Goal: Task Accomplishment & Management: Manage account settings

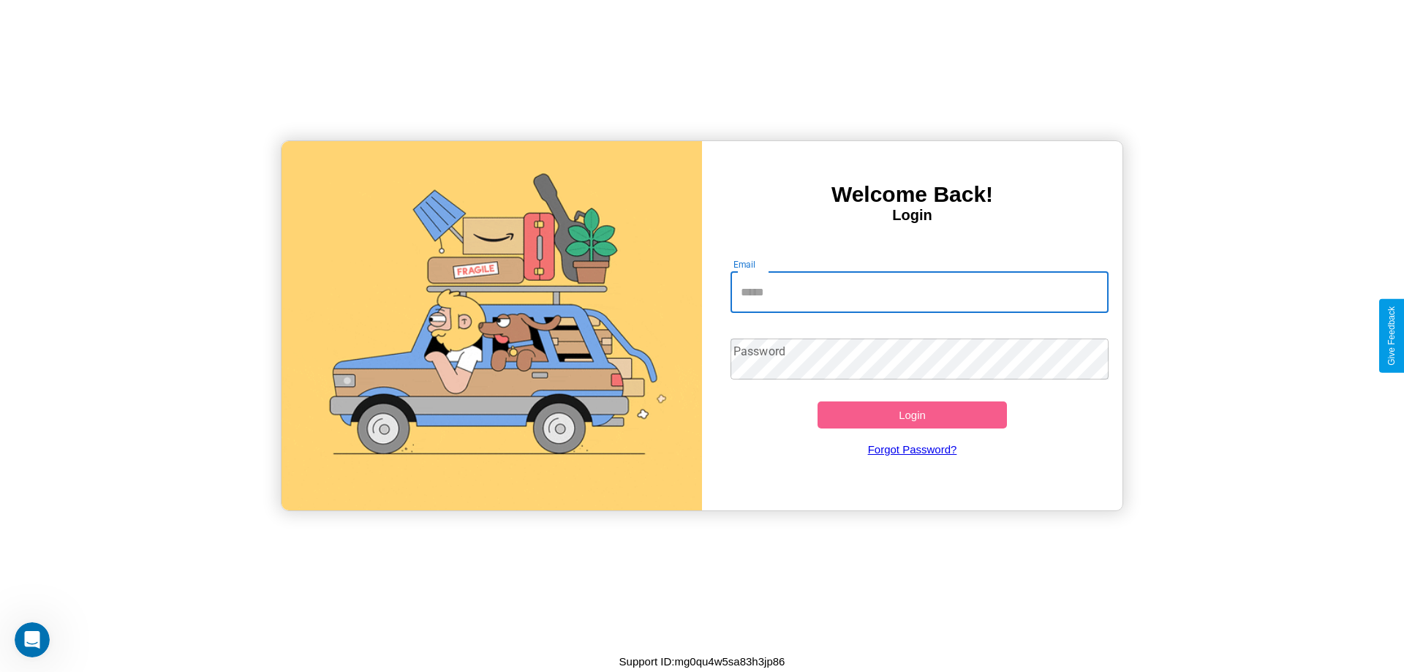
click at [919, 292] on input "Email" at bounding box center [920, 292] width 379 height 41
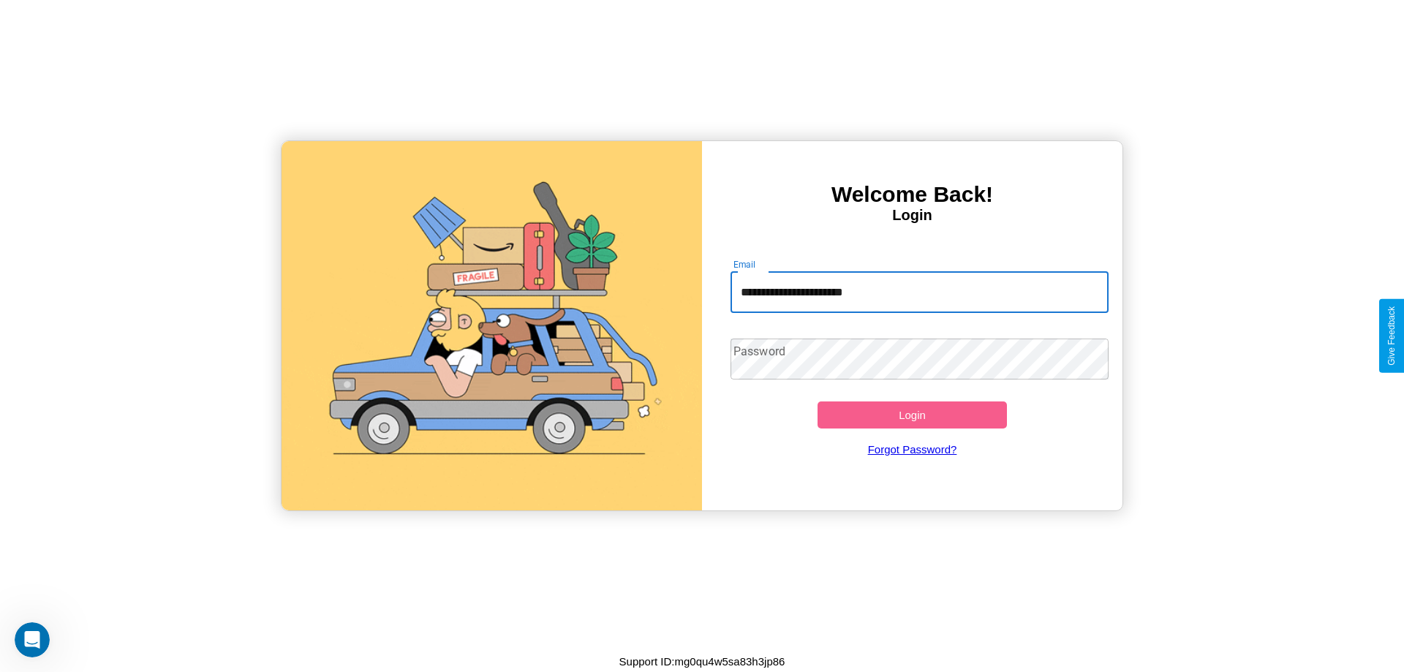
type input "**********"
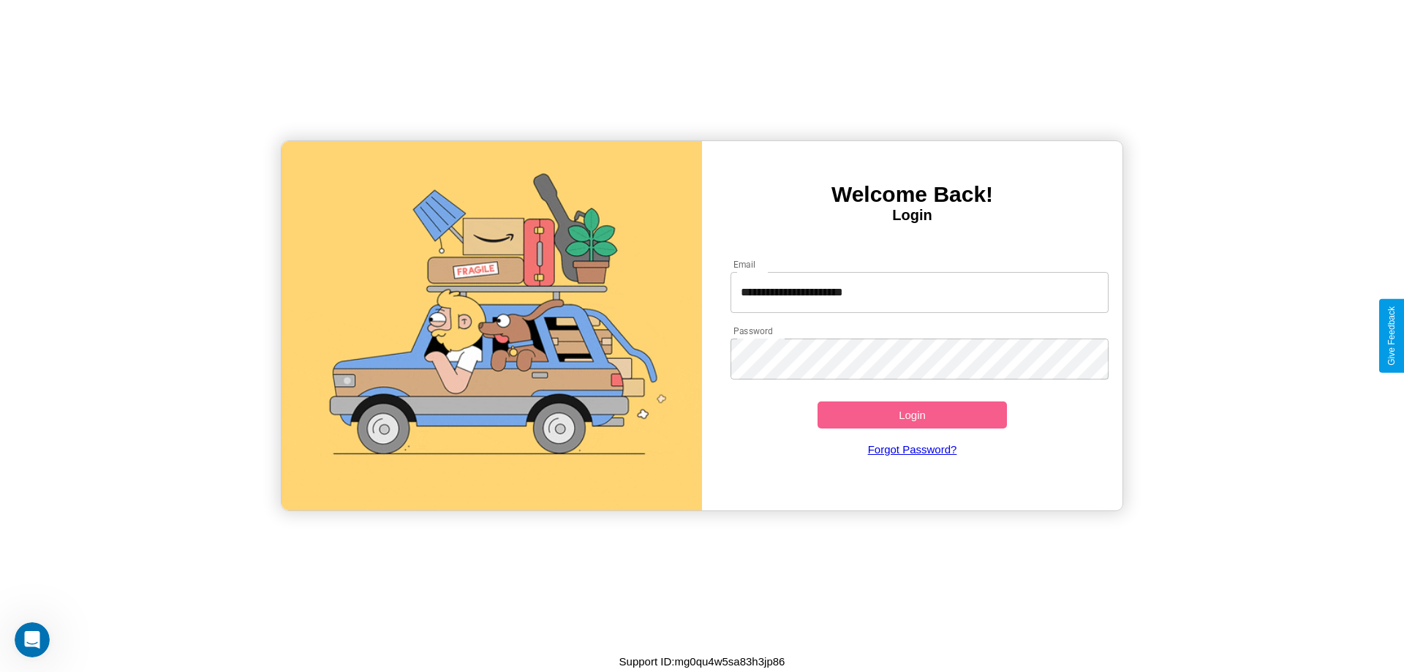
click at [912, 415] on button "Login" at bounding box center [912, 415] width 189 height 27
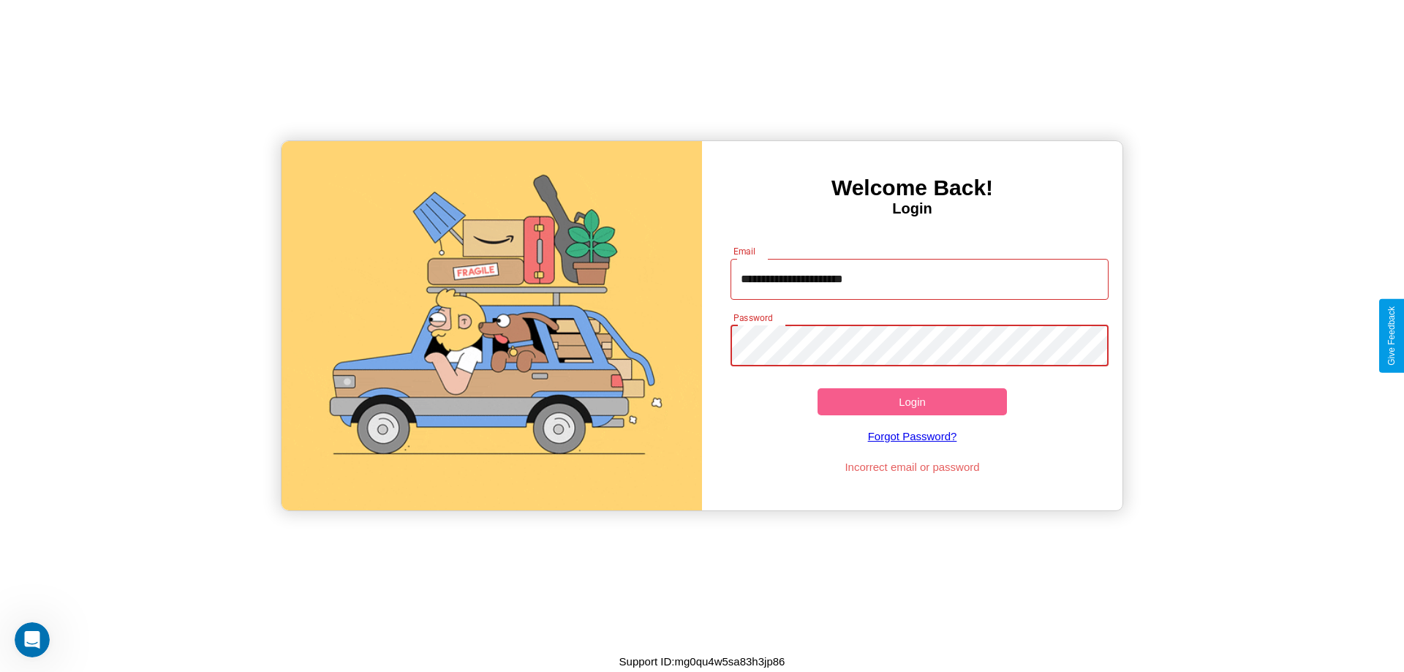
click at [912, 402] on button "Login" at bounding box center [912, 401] width 189 height 27
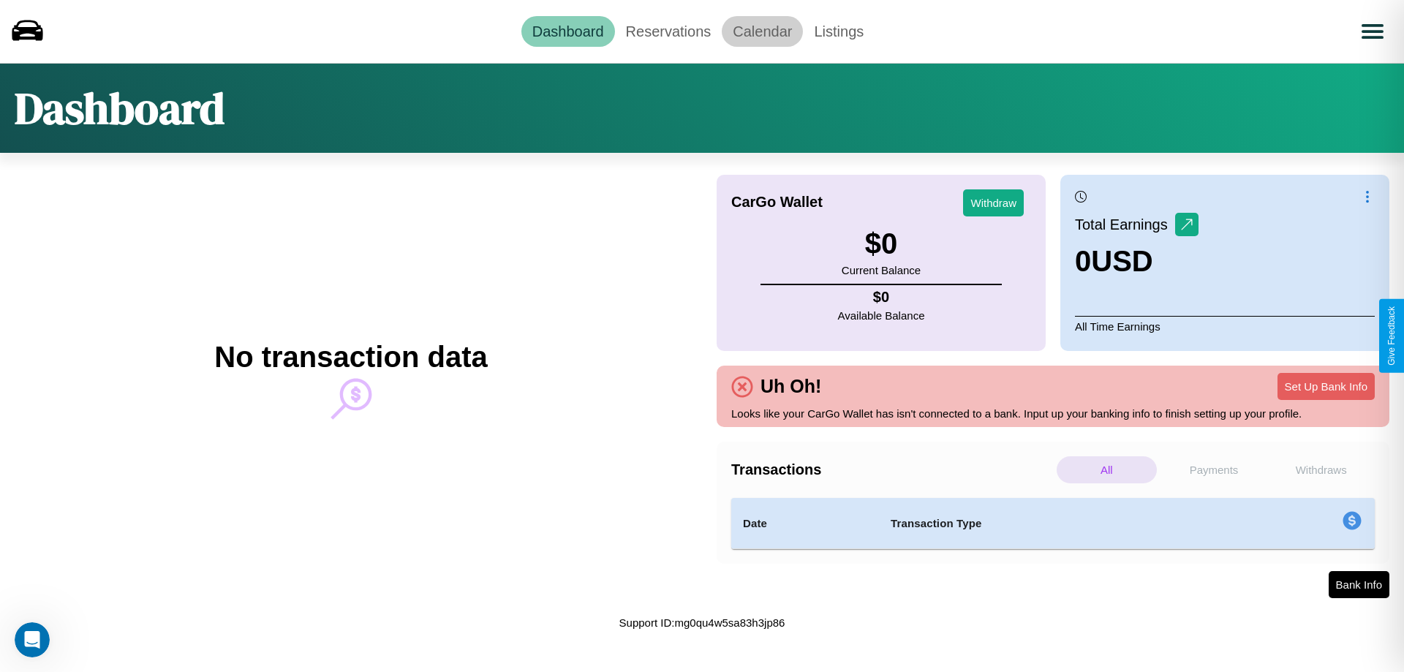
click at [762, 31] on link "Calendar" at bounding box center [762, 31] width 81 height 31
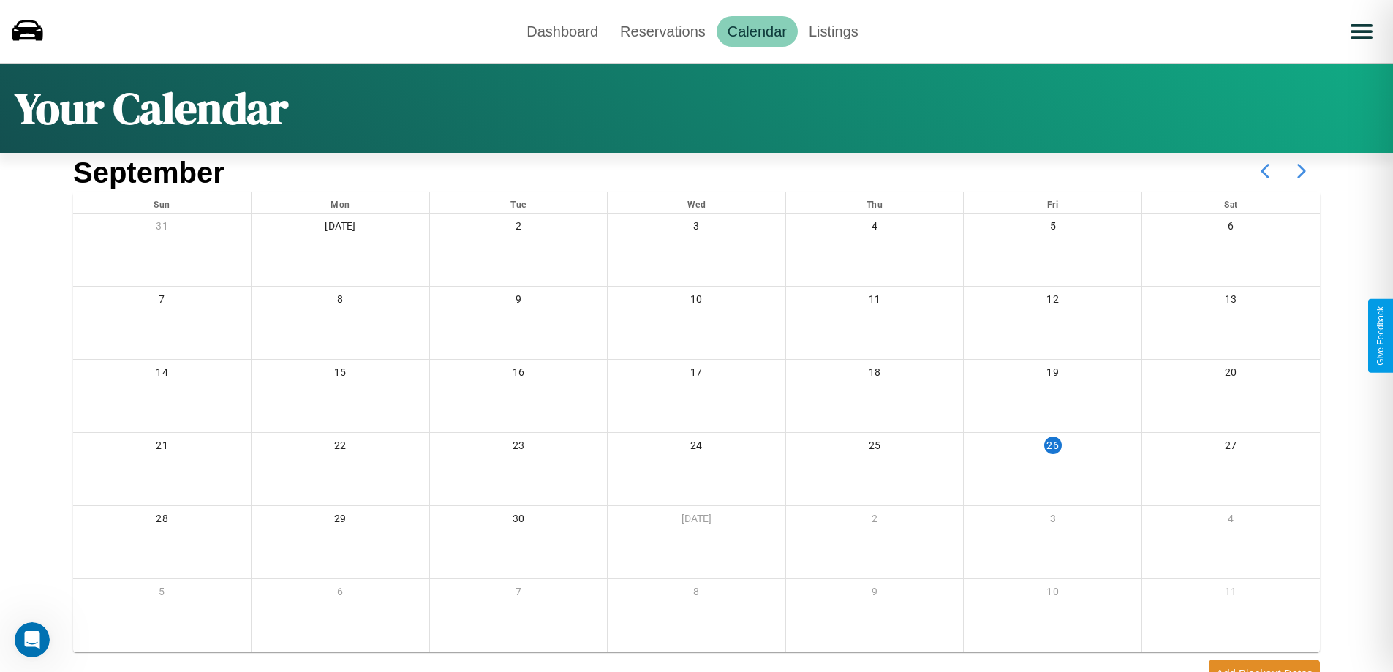
click at [1302, 171] on icon at bounding box center [1302, 171] width 37 height 37
click at [663, 31] on link "Reservations" at bounding box center [663, 31] width 108 height 31
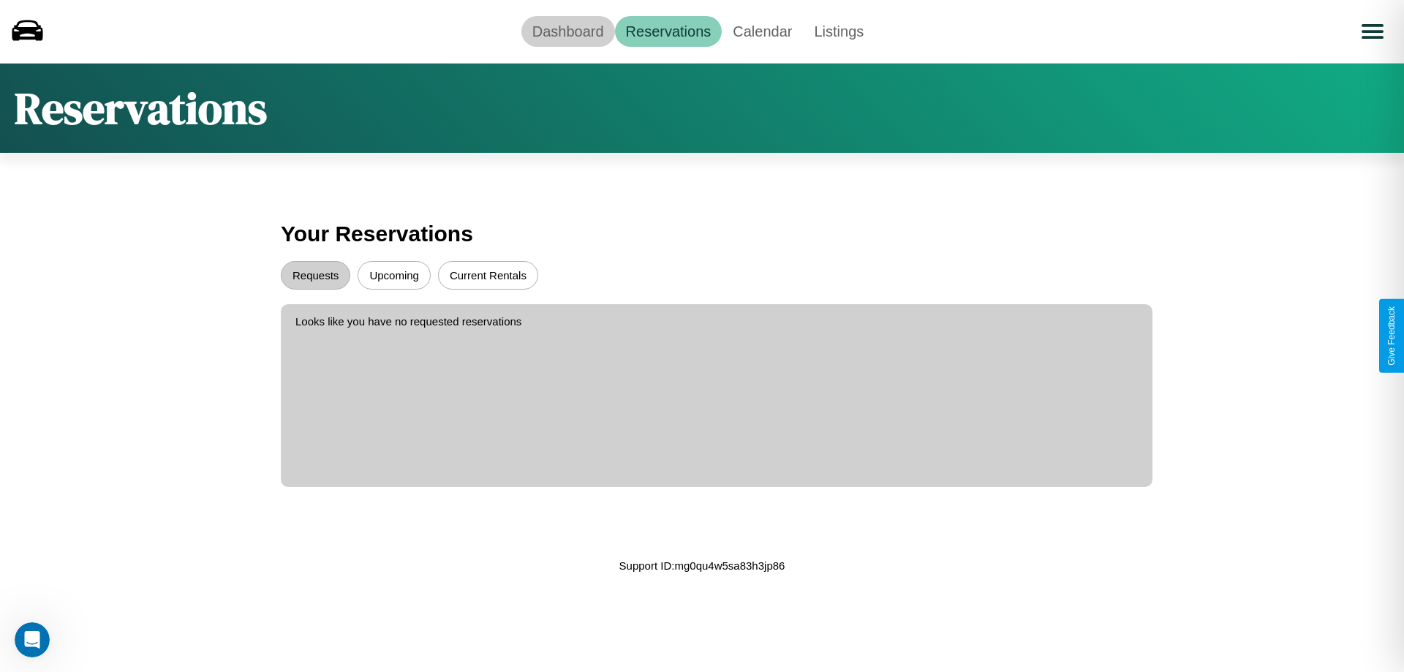
click at [568, 31] on link "Dashboard" at bounding box center [568, 31] width 94 height 31
